Goal: Information Seeking & Learning: Learn about a topic

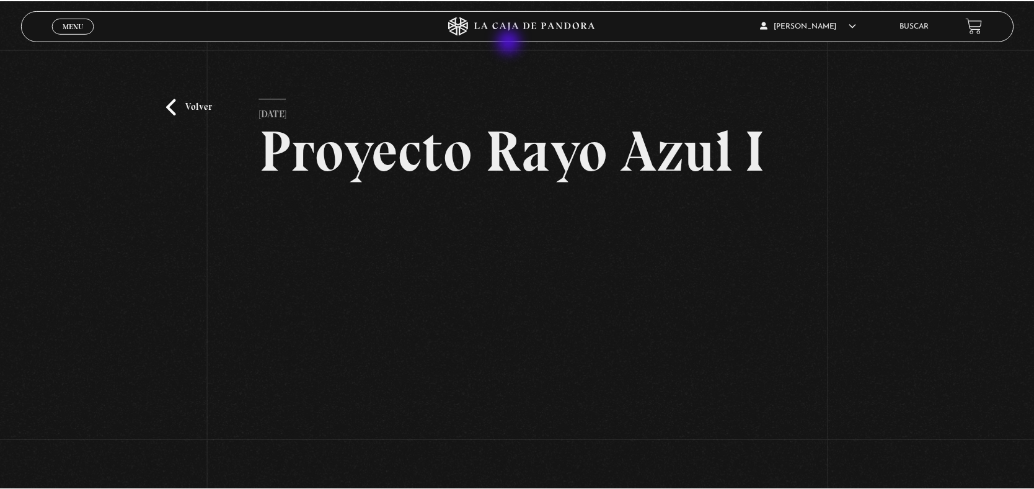
scroll to position [168, 0]
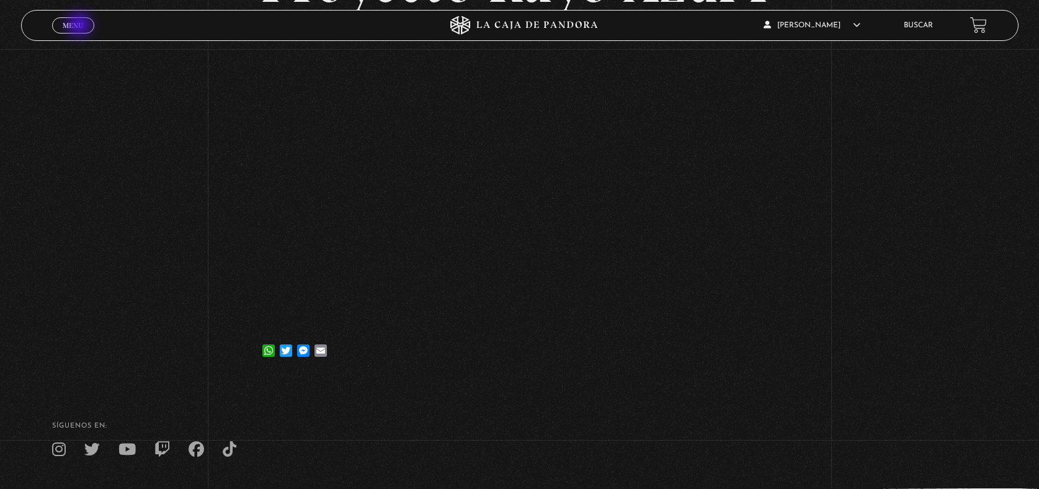
click at [81, 26] on span "Menu" at bounding box center [73, 25] width 20 height 7
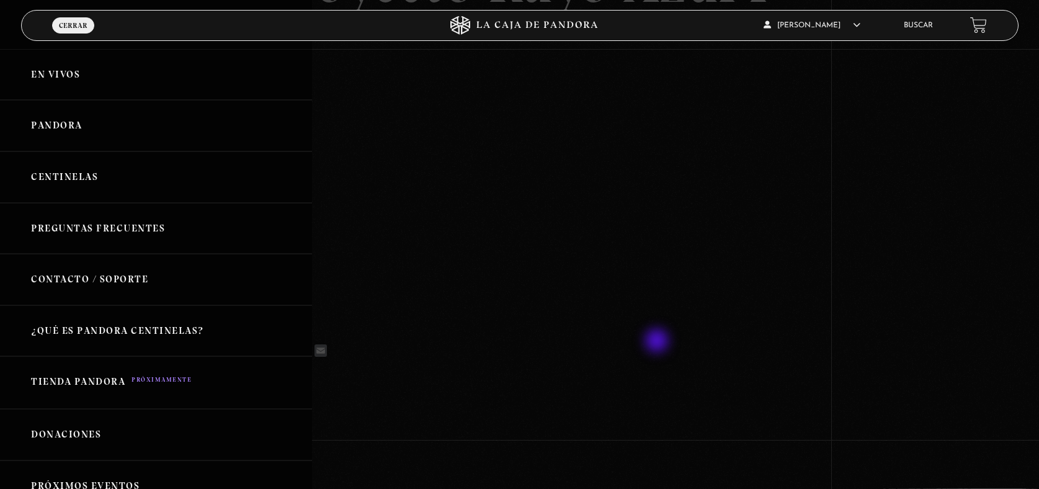
click at [658, 342] on div at bounding box center [519, 244] width 1039 height 489
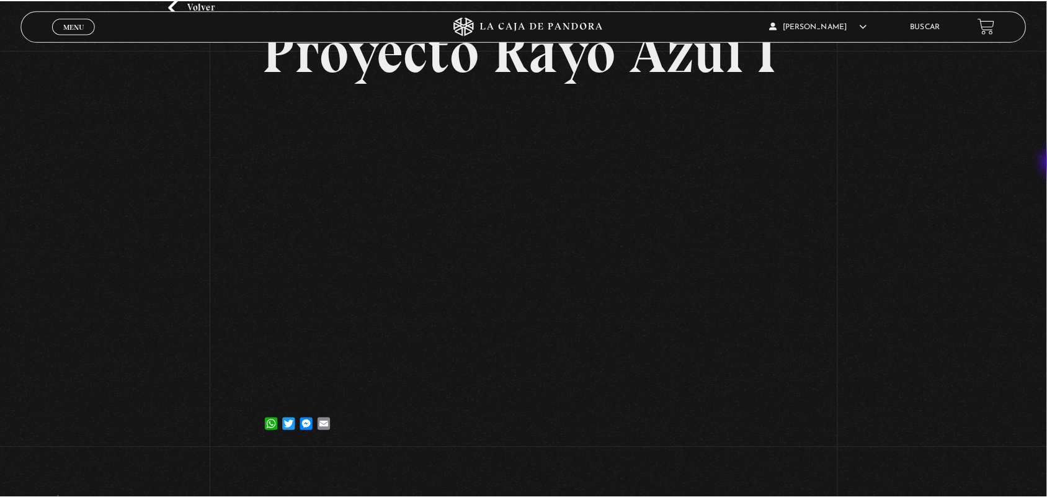
scroll to position [97, 0]
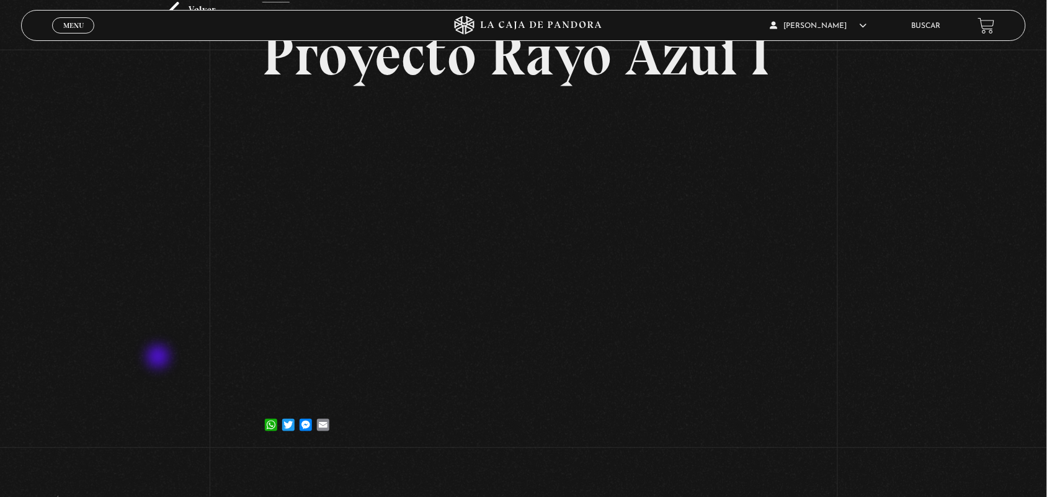
click at [159, 358] on div "Volver 5 julio, 2023 Proyecto Rayo Azul I WhatsApp Twitter Messenger Email" at bounding box center [523, 202] width 1047 height 501
click at [137, 218] on div "Volver 5 julio, 2023 Proyecto Rayo Azul I WhatsApp Twitter Messenger Email" at bounding box center [523, 202] width 1047 height 501
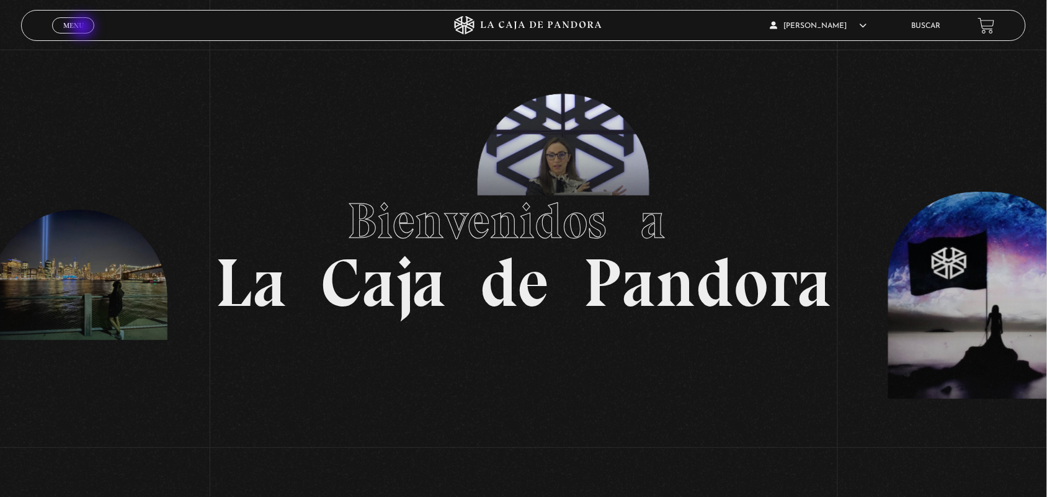
click at [84, 28] on span "Menu" at bounding box center [73, 25] width 20 height 7
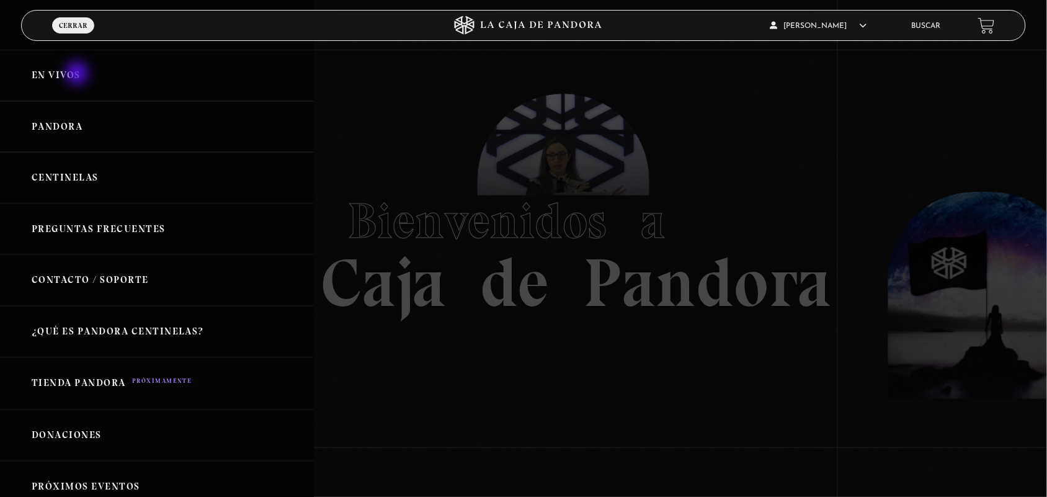
click at [78, 74] on link "En vivos" at bounding box center [157, 75] width 314 height 51
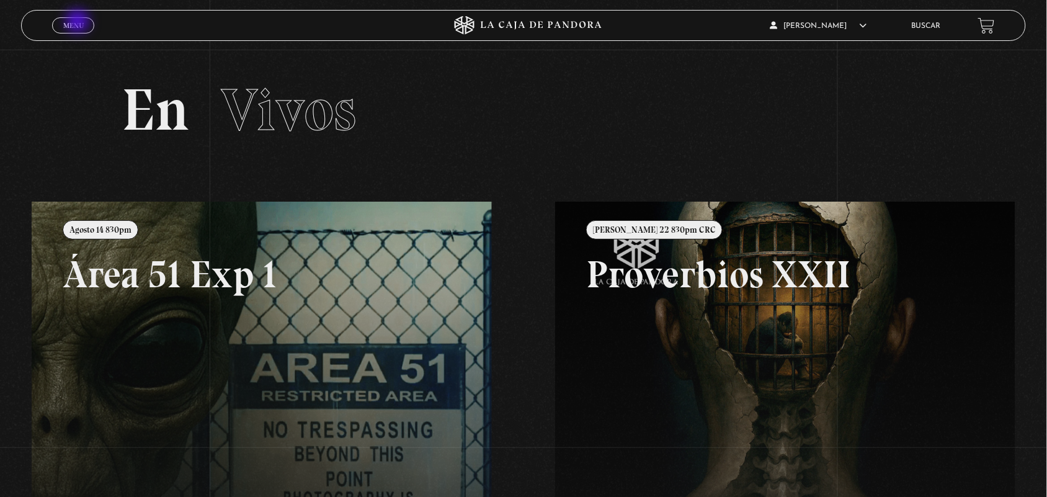
click at [79, 22] on span "Menu" at bounding box center [73, 25] width 20 height 7
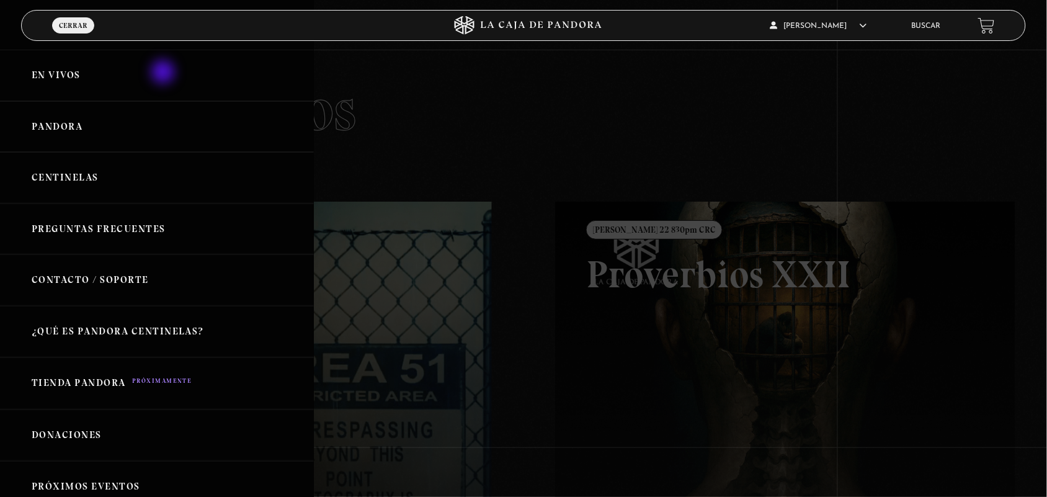
click at [164, 73] on link "En vivos" at bounding box center [157, 75] width 314 height 51
click at [70, 29] on span "Cerrar" at bounding box center [73, 25] width 29 height 7
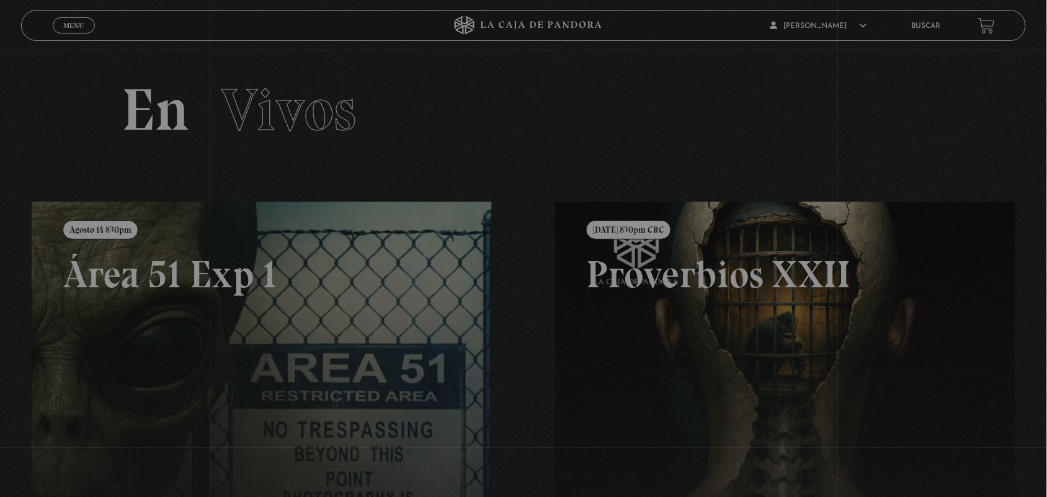
click at [70, 29] on span "Menu" at bounding box center [73, 25] width 20 height 7
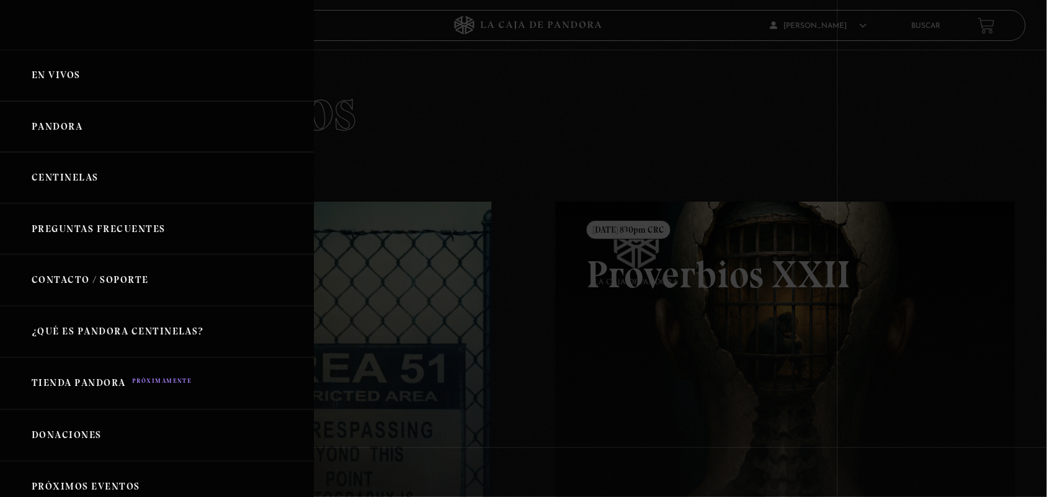
click at [70, 29] on div "ANGELA LUCIANO En vivos Pandora Centinelas Preguntas Frecuentes Contacto / Sopo…" at bounding box center [157, 248] width 314 height 497
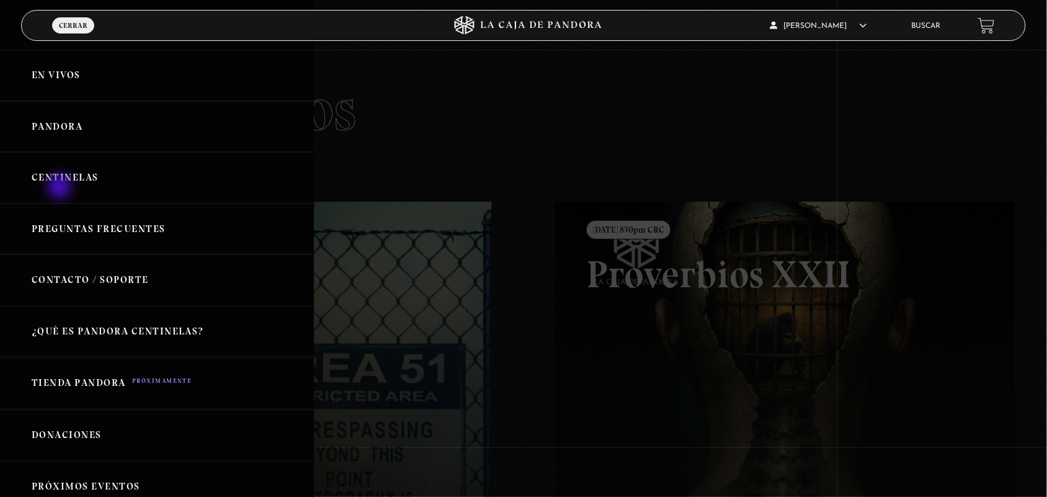
click at [61, 188] on link "Centinelas" at bounding box center [157, 177] width 314 height 51
click at [953, 28] on ul "Buscar" at bounding box center [939, 25] width 54 height 19
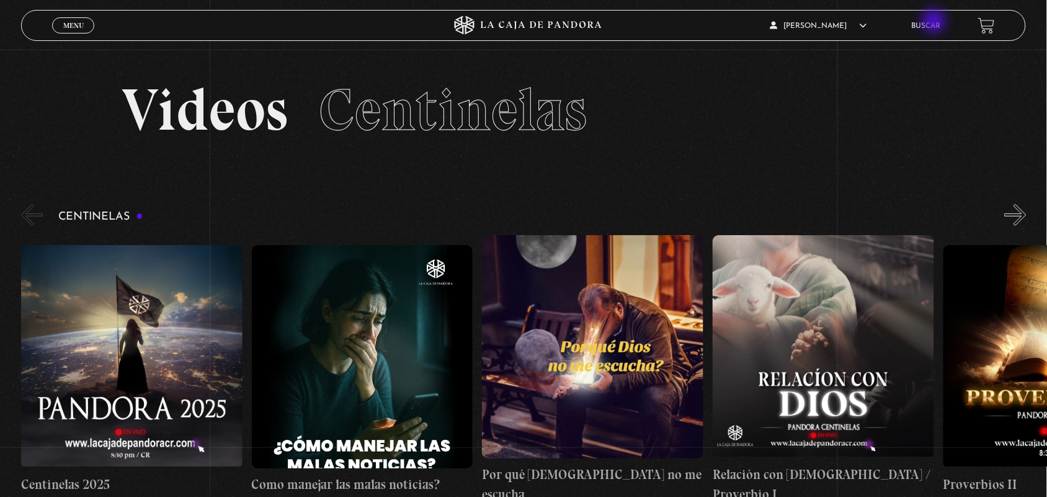
click at [935, 22] on link "Buscar" at bounding box center [926, 25] width 29 height 7
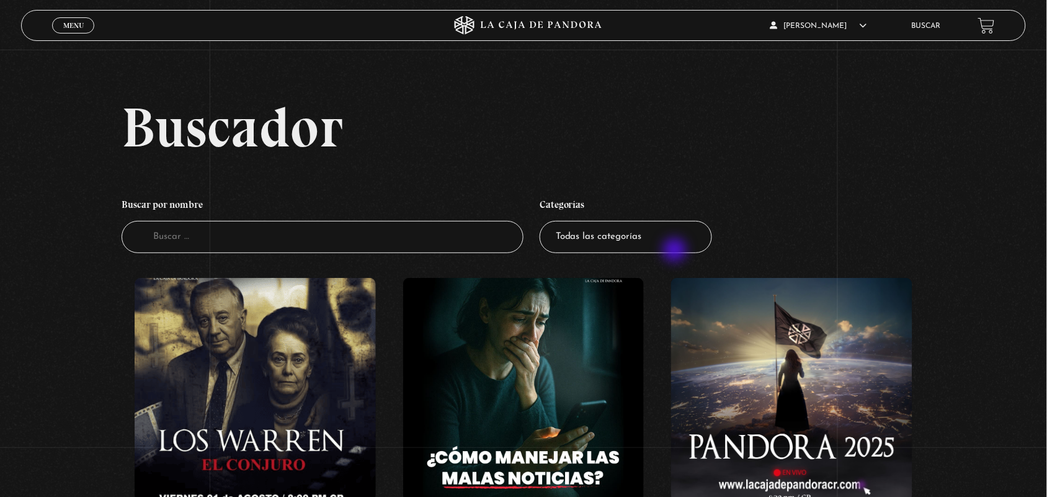
click at [676, 251] on select "Todas las categorías 11:11 Humanitario (1) Amo los [DATE] (2) Análisis de serie…" at bounding box center [626, 237] width 172 height 33
select select "centinelas"
click at [545, 221] on select "Todas las categorías 11:11 Humanitario (1) Amo los Lunes (2) Análisis de series…" at bounding box center [626, 237] width 172 height 33
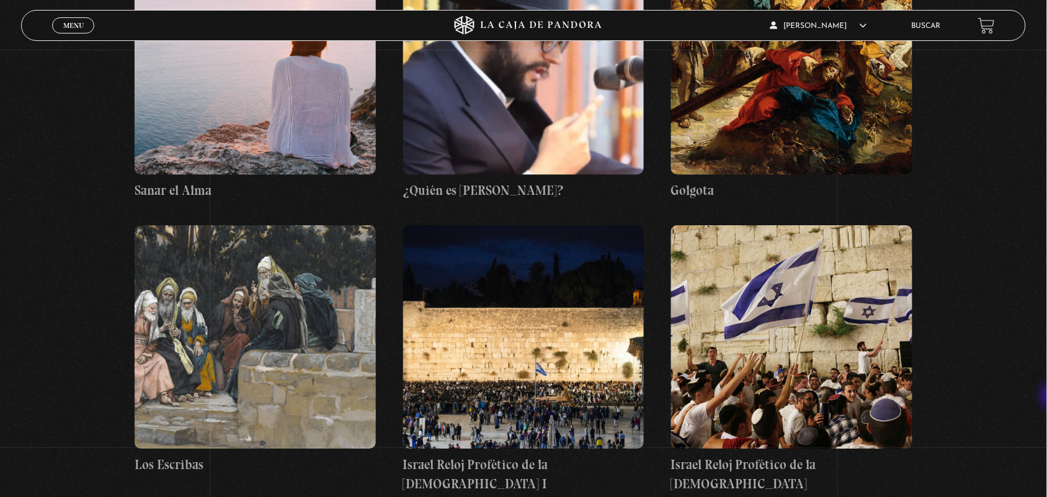
scroll to position [9386, 0]
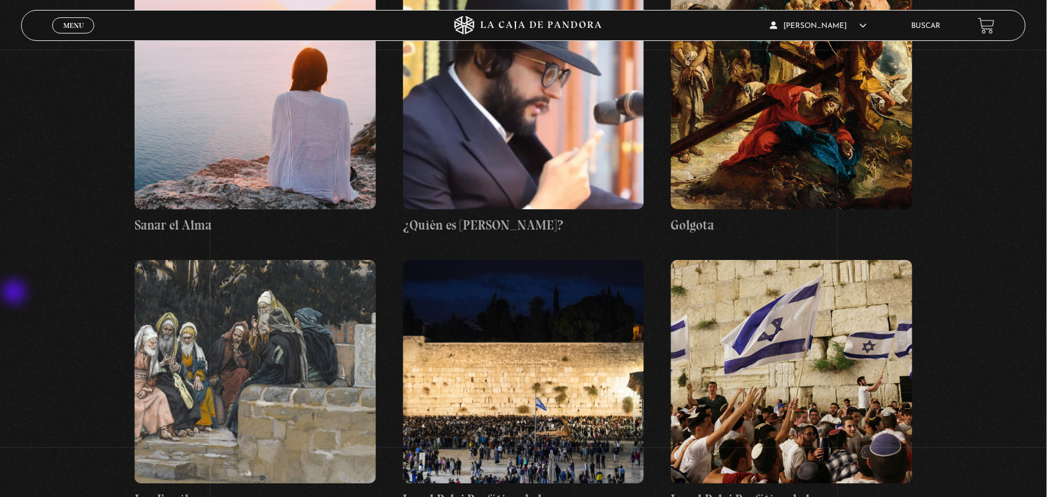
drag, startPoint x: 0, startPoint y: 307, endPoint x: 893, endPoint y: 310, distance: 893.0
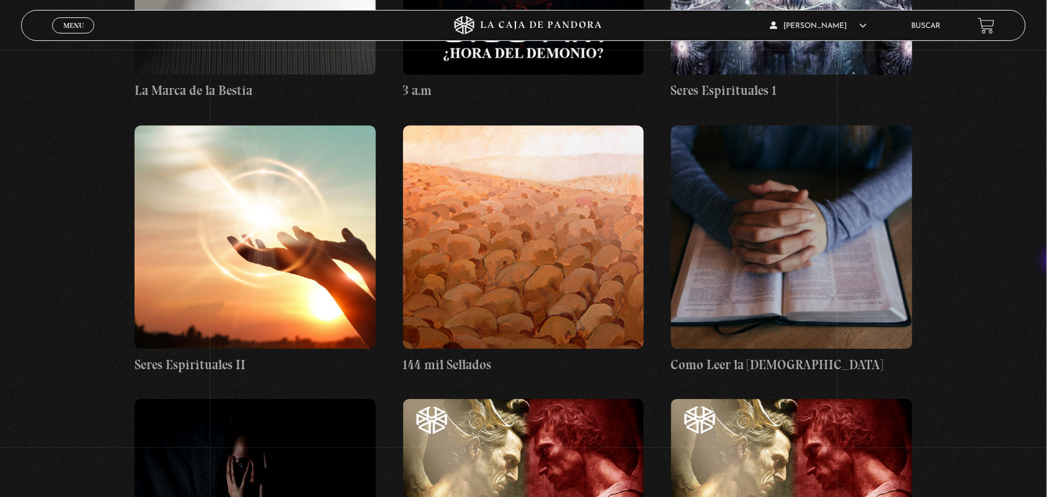
scroll to position [7443, 0]
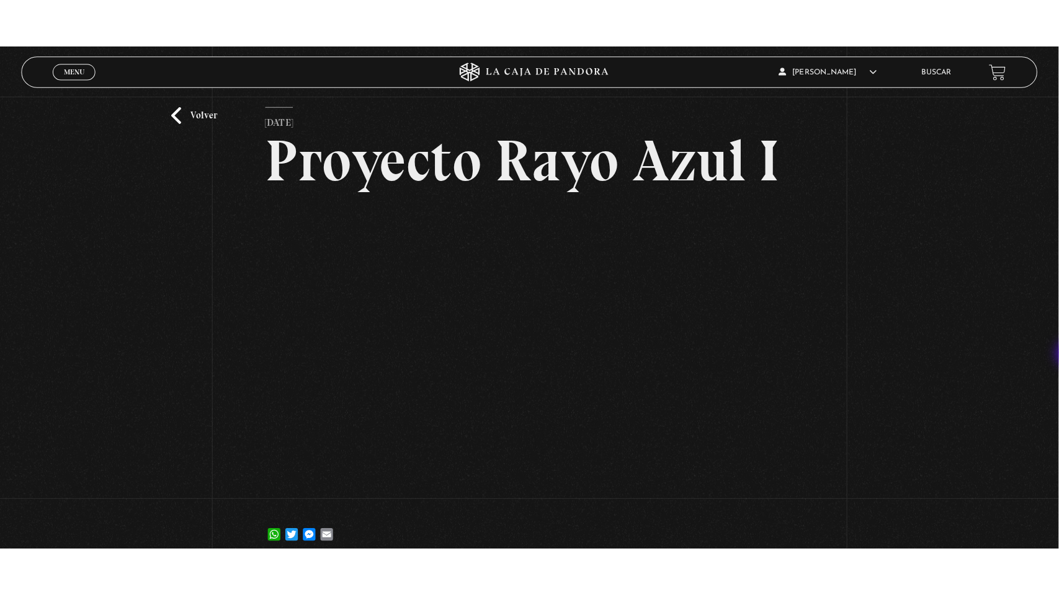
scroll to position [81, 0]
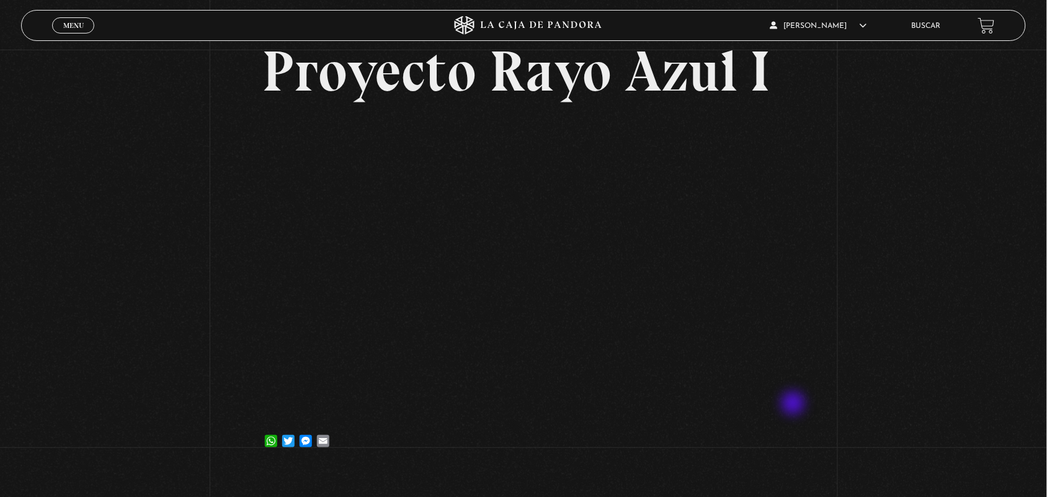
click at [794, 404] on div "Volver [DATE] Proyecto Rayo Azul I WhatsApp Twitter Messenger Email" at bounding box center [523, 218] width 1047 height 501
